Goal: Transaction & Acquisition: Purchase product/service

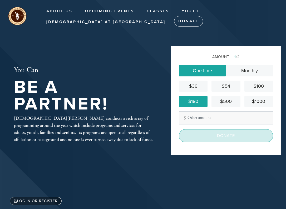
click at [221, 140] on input "Donate" at bounding box center [226, 135] width 94 height 13
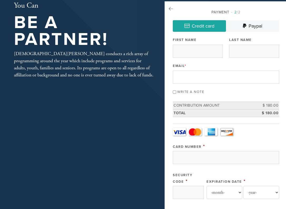
scroll to position [32, 0]
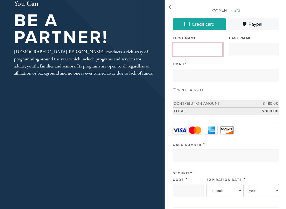
click at [190, 46] on input "First Name" at bounding box center [198, 49] width 50 height 13
type input "[PERSON_NAME]"
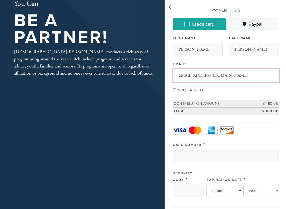
click at [212, 72] on input "[EMAIL_ADDRESS][DOMAIN_NAME]" at bounding box center [226, 75] width 106 height 13
type input "[EMAIL_ADDRESS][DOMAIN_NAME]"
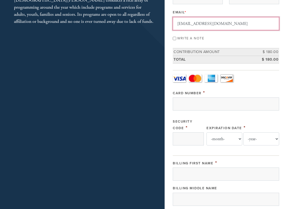
scroll to position [91, 0]
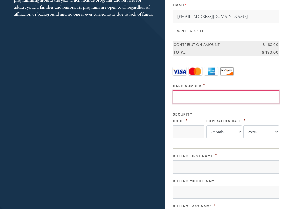
click at [218, 99] on input "Card Number" at bounding box center [226, 97] width 106 height 13
type input "[CREDIT_CARD_NUMBER]"
type input "806"
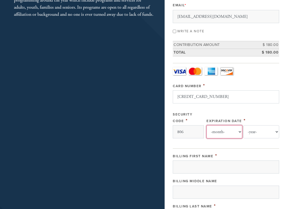
select select "7"
select select "2027"
type input "[PERSON_NAME]"
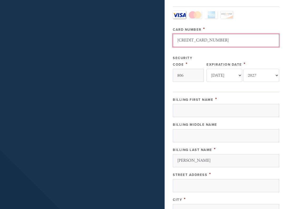
scroll to position [154, 0]
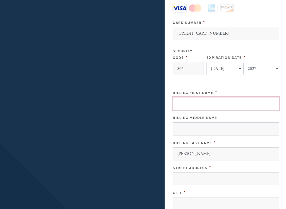
click at [212, 104] on input "Billing First Name" at bounding box center [226, 103] width 106 height 13
type input "[PERSON_NAME]"
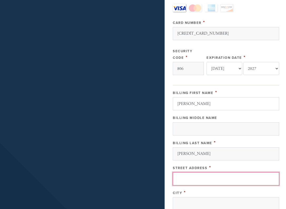
type input "[STREET_ADDRESS]"
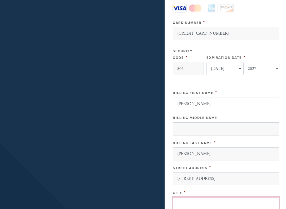
type input "[GEOGRAPHIC_DATA]"
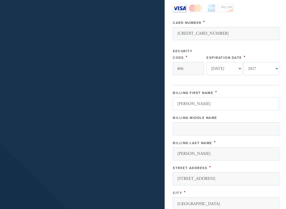
type input "90277"
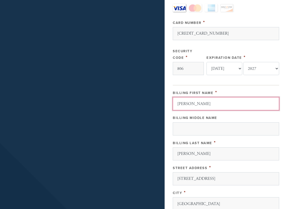
scroll to position [267, 0]
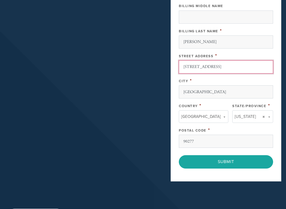
click at [202, 61] on input "[STREET_ADDRESS]" at bounding box center [226, 67] width 94 height 13
type input "[STREET_ADDRESS]"
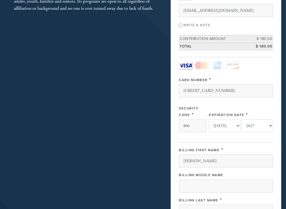
scroll to position [0, 0]
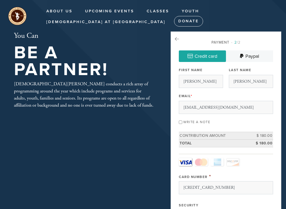
click at [179, 122] on input "Write a note" at bounding box center [180, 122] width 3 height 3
checkbox input "true"
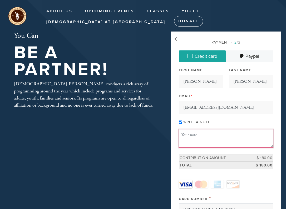
click at [189, 135] on textarea "Message or dedication" at bounding box center [226, 139] width 94 height 18
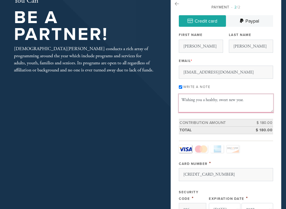
scroll to position [36, 0]
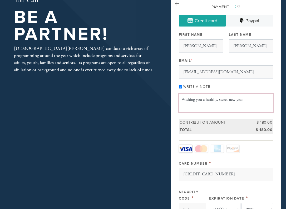
click at [206, 101] on textarea "Wishing you a healthy, sweet new year." at bounding box center [226, 103] width 94 height 18
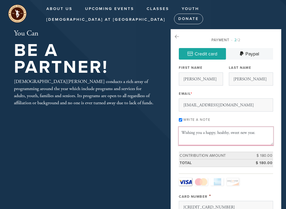
scroll to position [1, 0]
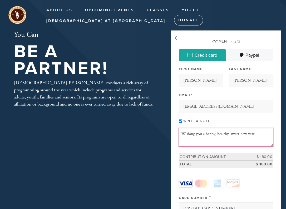
click at [180, 135] on textarea "Wishing you a happy, healthy, sweet new year." at bounding box center [226, 138] width 94 height 18
click at [222, 133] on textarea "Rabbi and [PERSON_NAME] Wishing you a happy, healthy, sweet new year." at bounding box center [226, 138] width 94 height 18
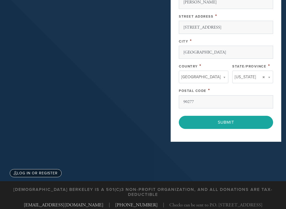
scroll to position [329, 0]
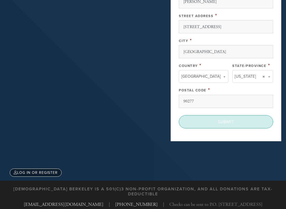
type textarea "[PERSON_NAME] and [PERSON_NAME], Wishing you a happy, healthy, sweet new year."
click at [228, 123] on input "Submit" at bounding box center [226, 122] width 94 height 13
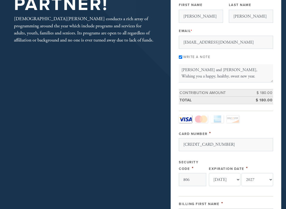
scroll to position [0, 0]
